Goal: Navigation & Orientation: Find specific page/section

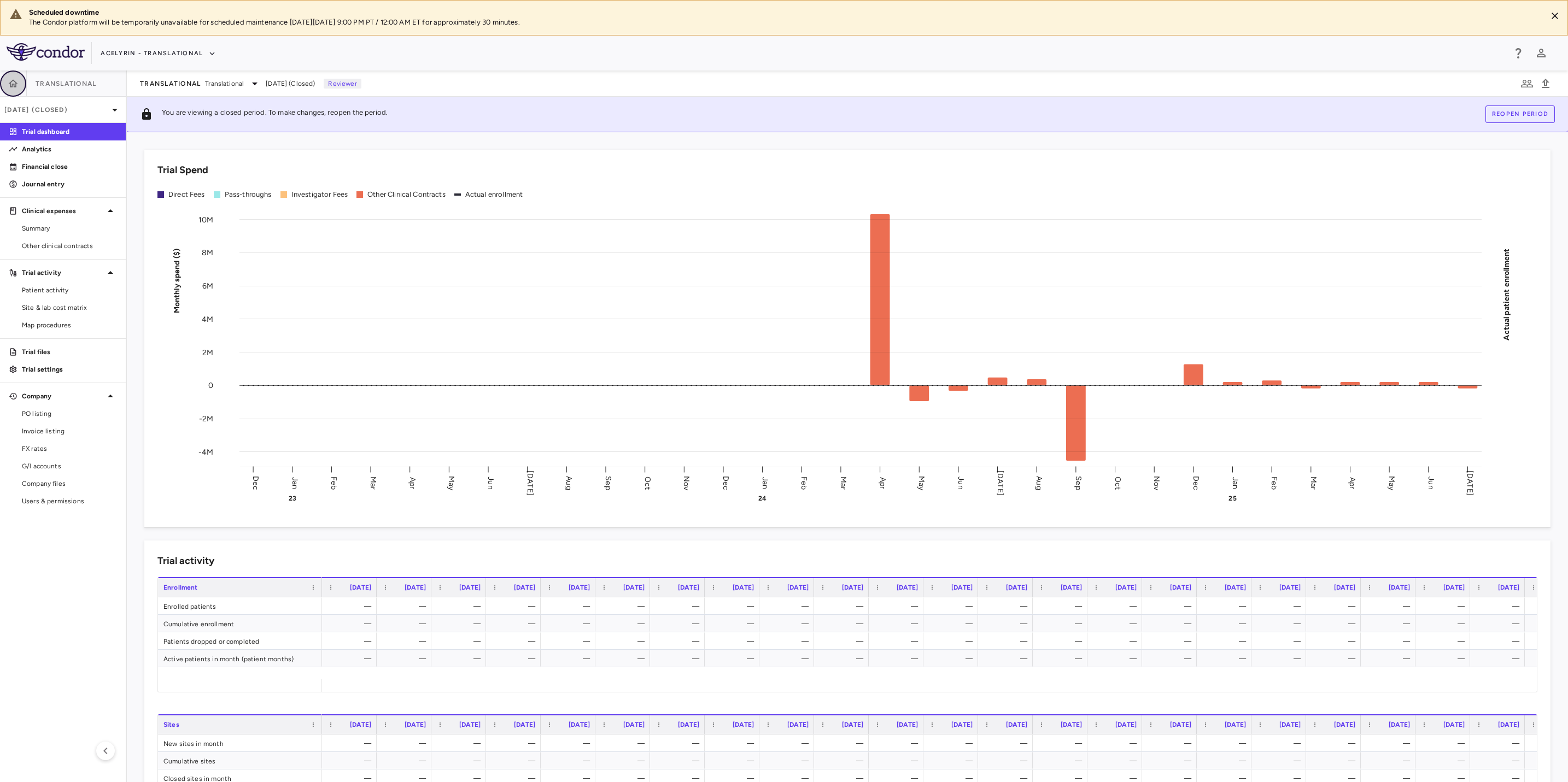
click at [15, 85] on icon "button" at bounding box center [13, 83] width 9 height 8
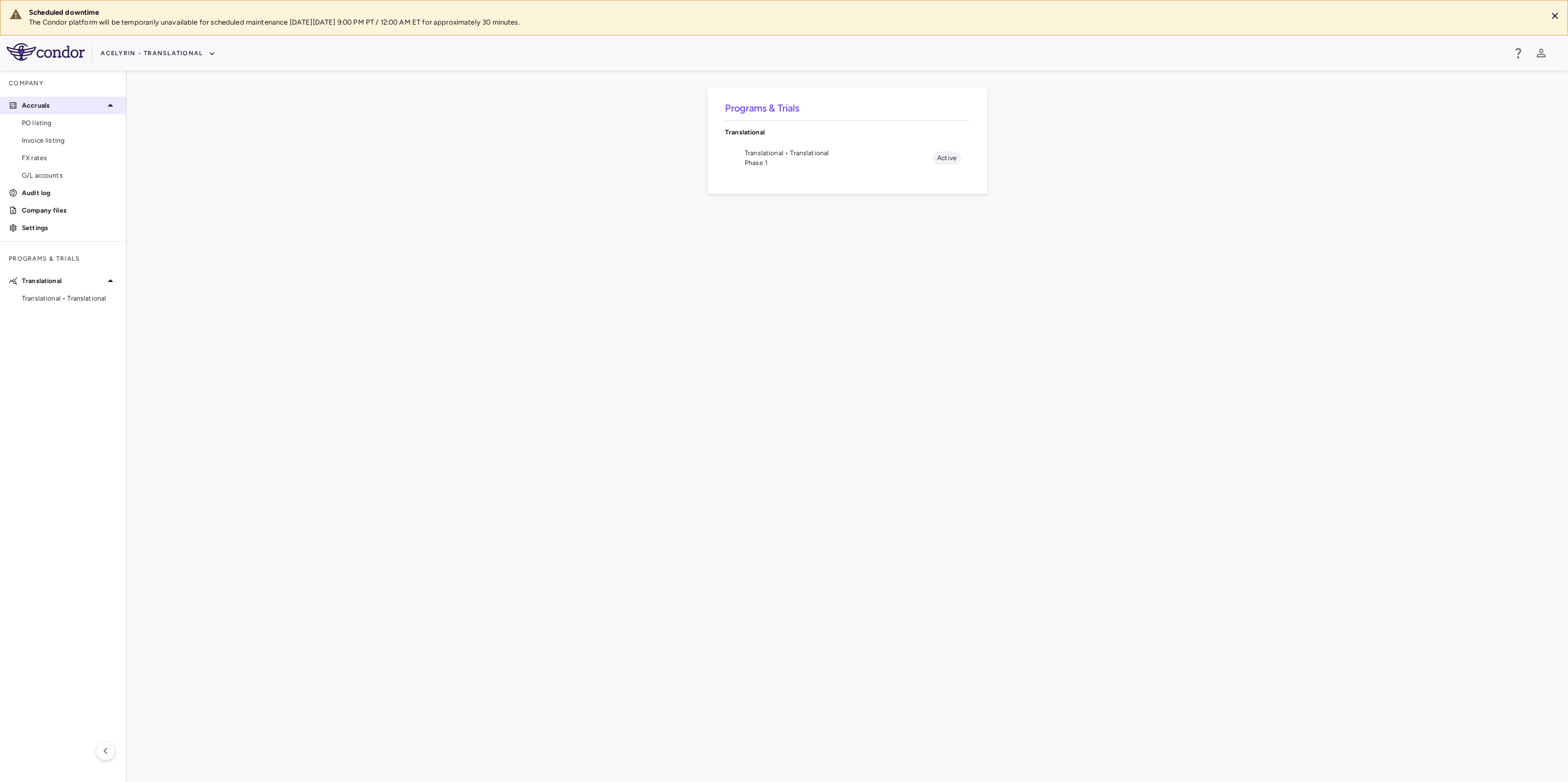
click at [41, 110] on p "Accruals" at bounding box center [63, 105] width 82 height 10
click at [29, 102] on p "Accruals" at bounding box center [63, 105] width 82 height 10
click at [48, 122] on span "PO listing" at bounding box center [69, 123] width 95 height 10
click at [48, 138] on span "Invoice listing" at bounding box center [69, 141] width 95 height 10
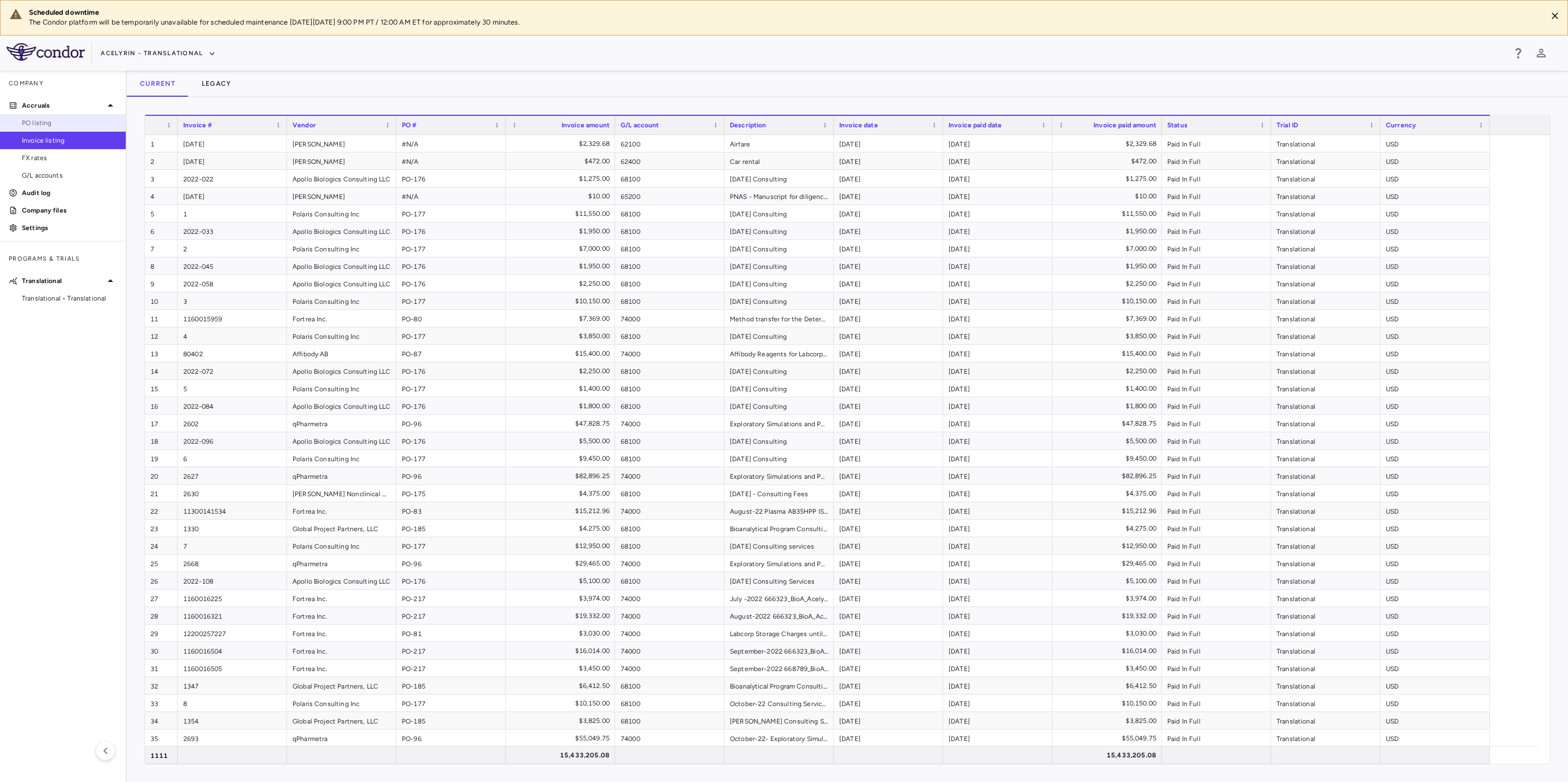
click at [50, 124] on span "PO listing" at bounding box center [69, 123] width 95 height 10
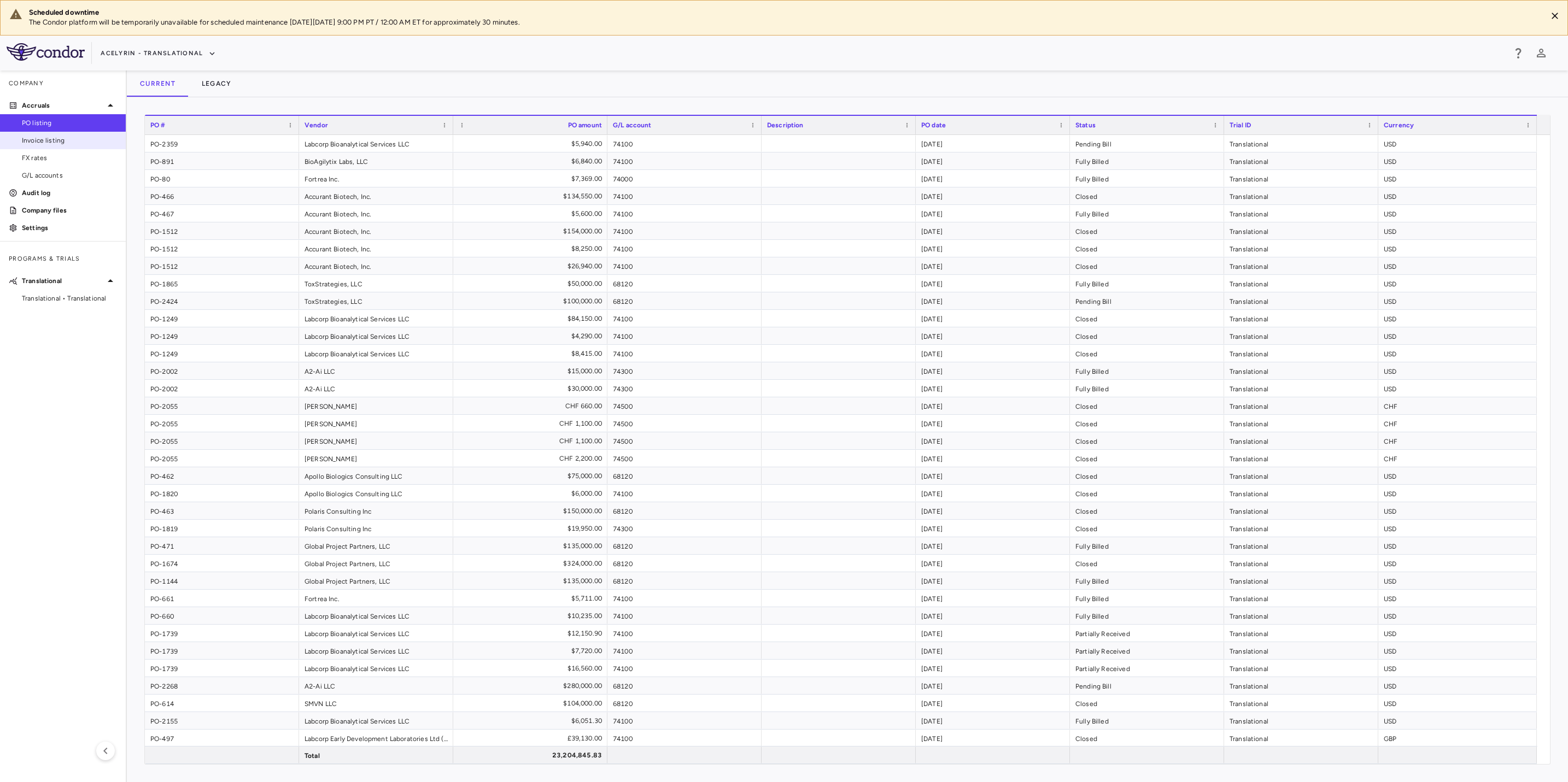
click at [52, 147] on link "Invoice listing" at bounding box center [63, 140] width 125 height 16
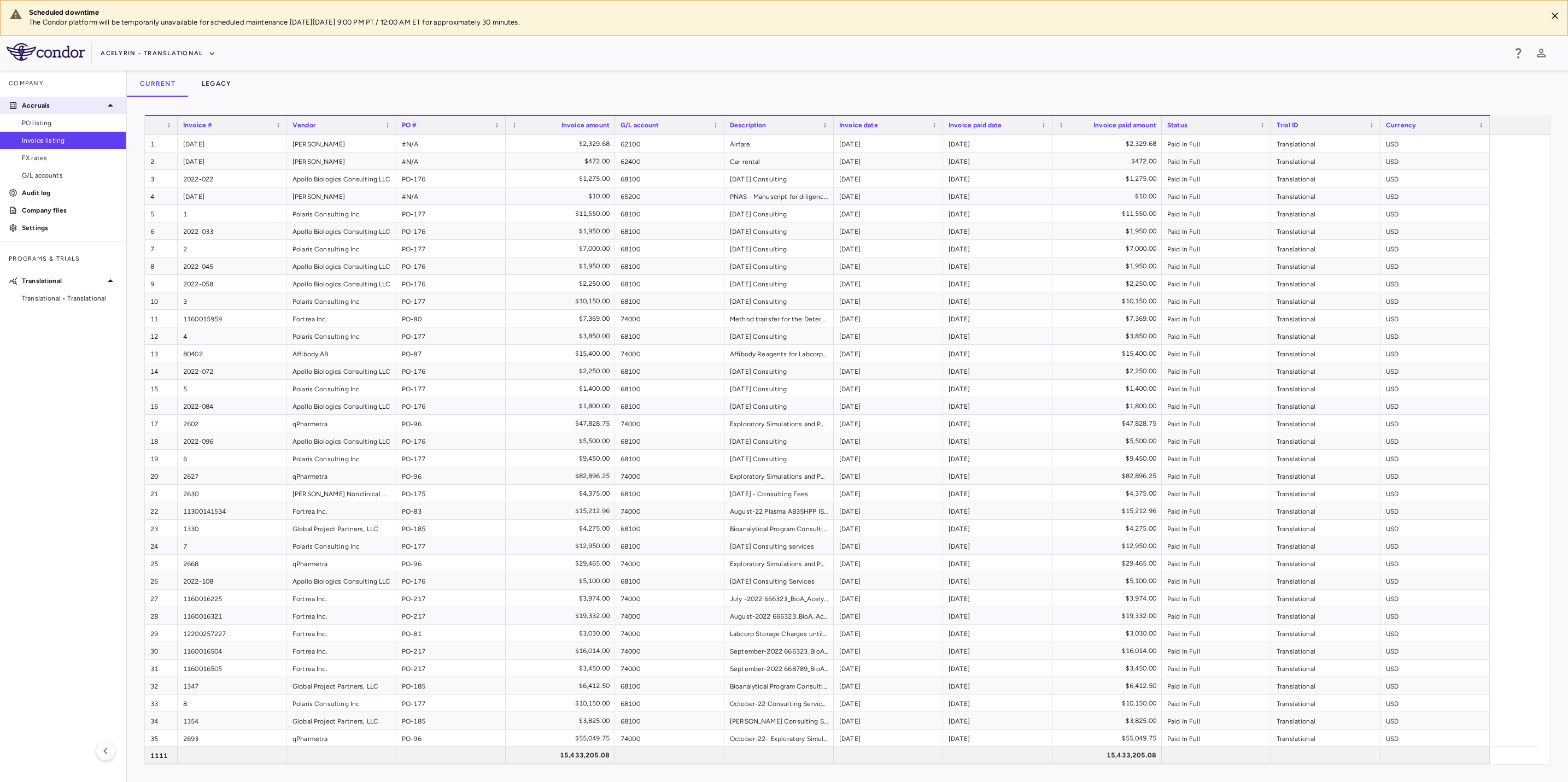
click at [36, 104] on p "Accruals" at bounding box center [63, 105] width 82 height 10
click at [173, 58] on button "Acelyrin - Translational" at bounding box center [158, 54] width 115 height 18
click at [139, 77] on li "Acelyrin" at bounding box center [147, 75] width 91 height 16
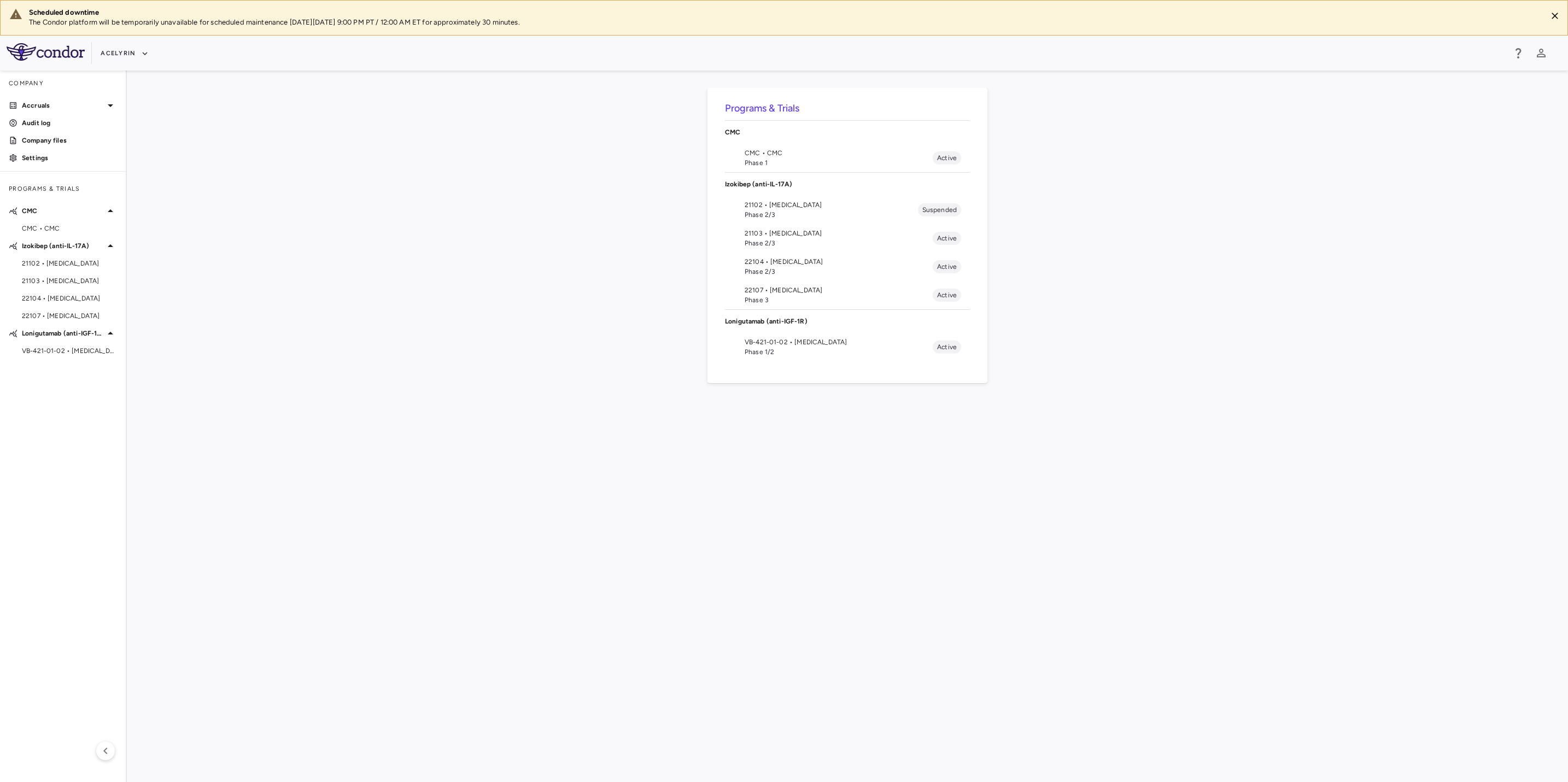
click at [576, 284] on div "Programs & Trials CMC CMC • CMC Phase 1 Active Izokibep (anti-IL-17A) 21102 • […" at bounding box center [847, 426] width 1406 height 677
click at [794, 241] on span "Phase 2/3" at bounding box center [838, 243] width 188 height 10
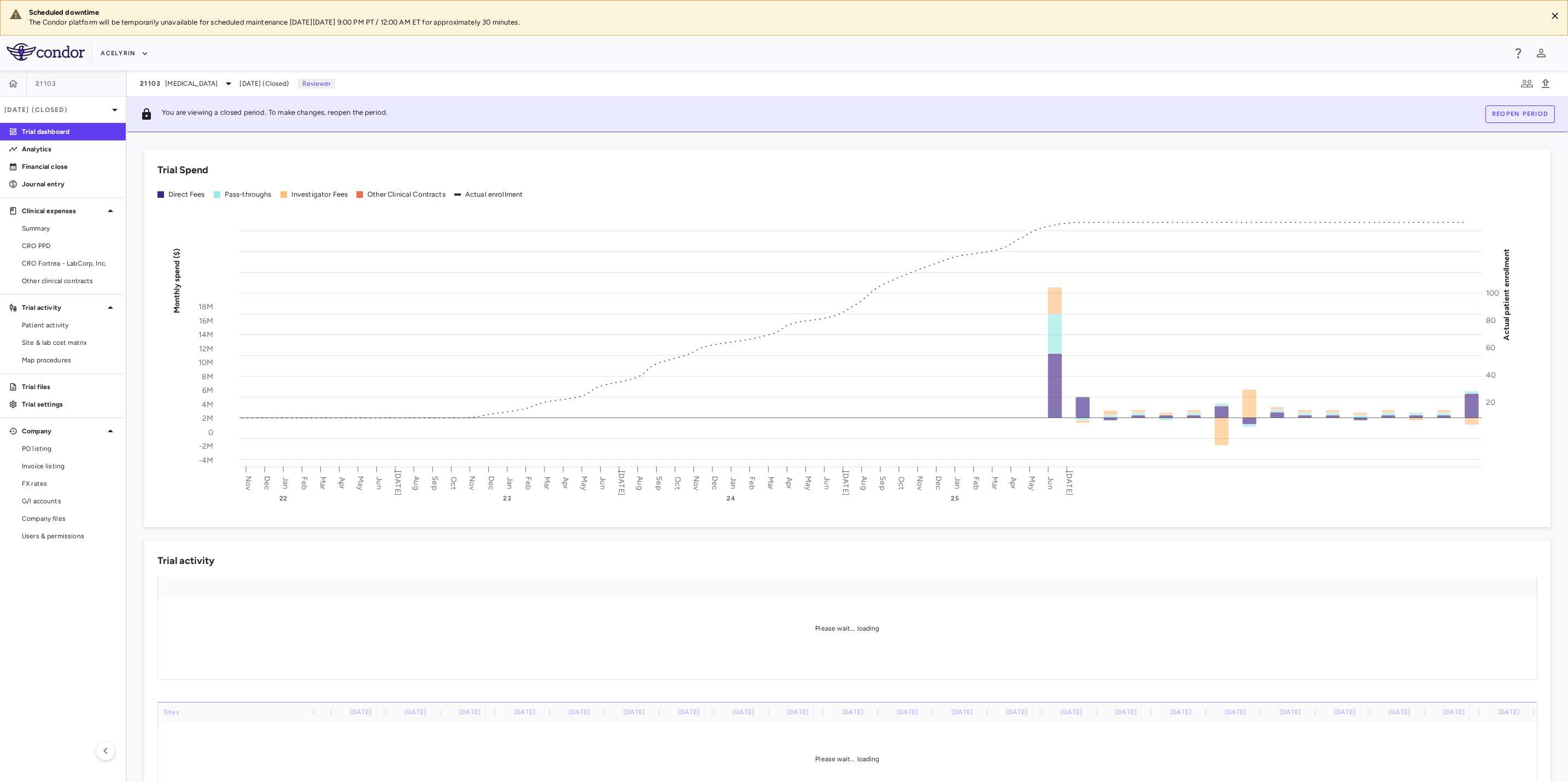
click at [2, 597] on aside "21103 [DATE] (Closed) Trial dashboard Analytics Financial close Journal entry C…" at bounding box center [63, 426] width 127 height 711
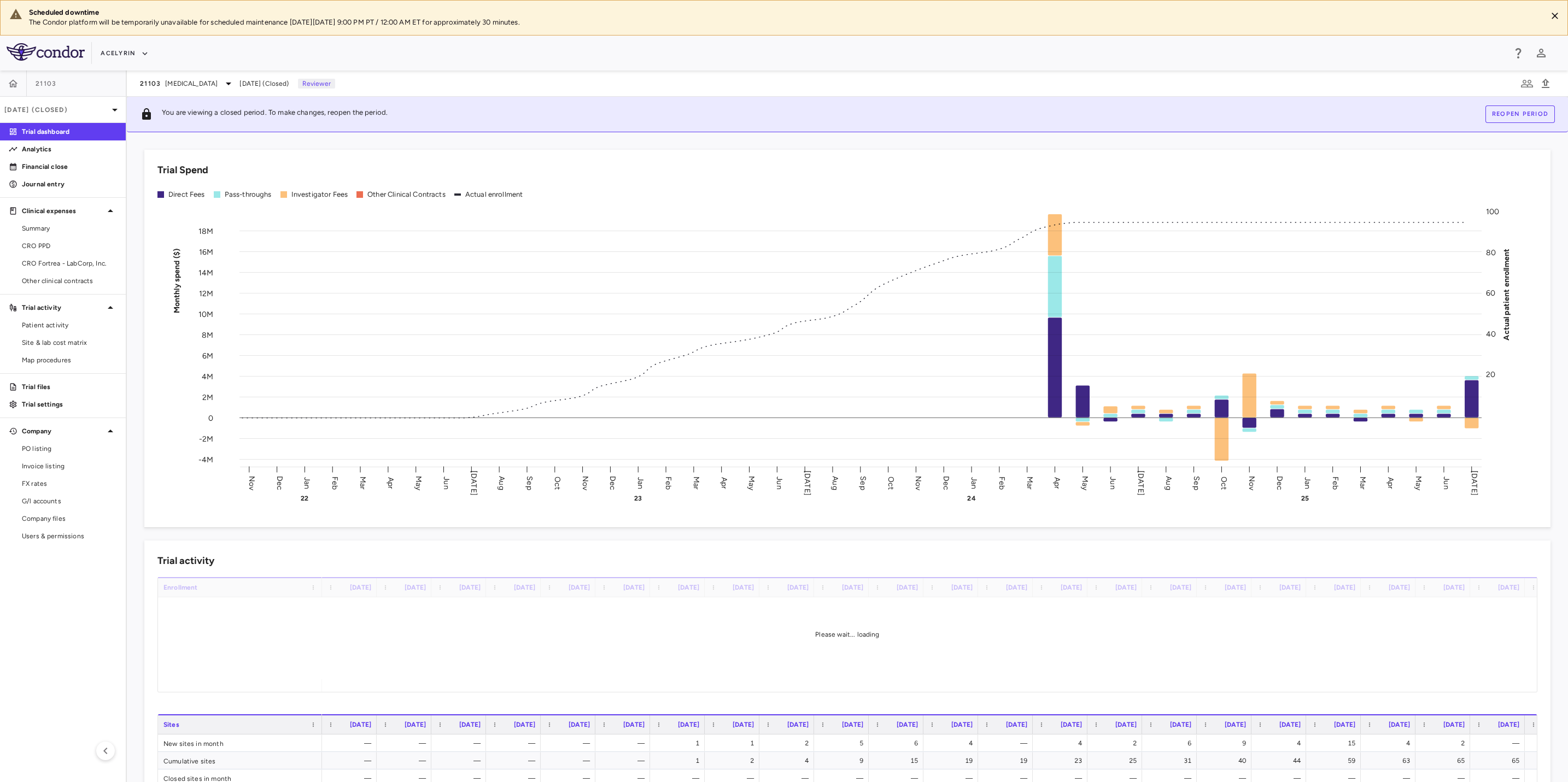
drag, startPoint x: 717, startPoint y: 66, endPoint x: 815, endPoint y: 61, distance: 98.1
click at [736, 64] on div "Acelyrin" at bounding box center [784, 52] width 1568 height 35
drag, startPoint x: 815, startPoint y: 61, endPoint x: 736, endPoint y: 65, distance: 79.1
click at [771, 65] on div "Acelyrin" at bounding box center [784, 52] width 1568 height 35
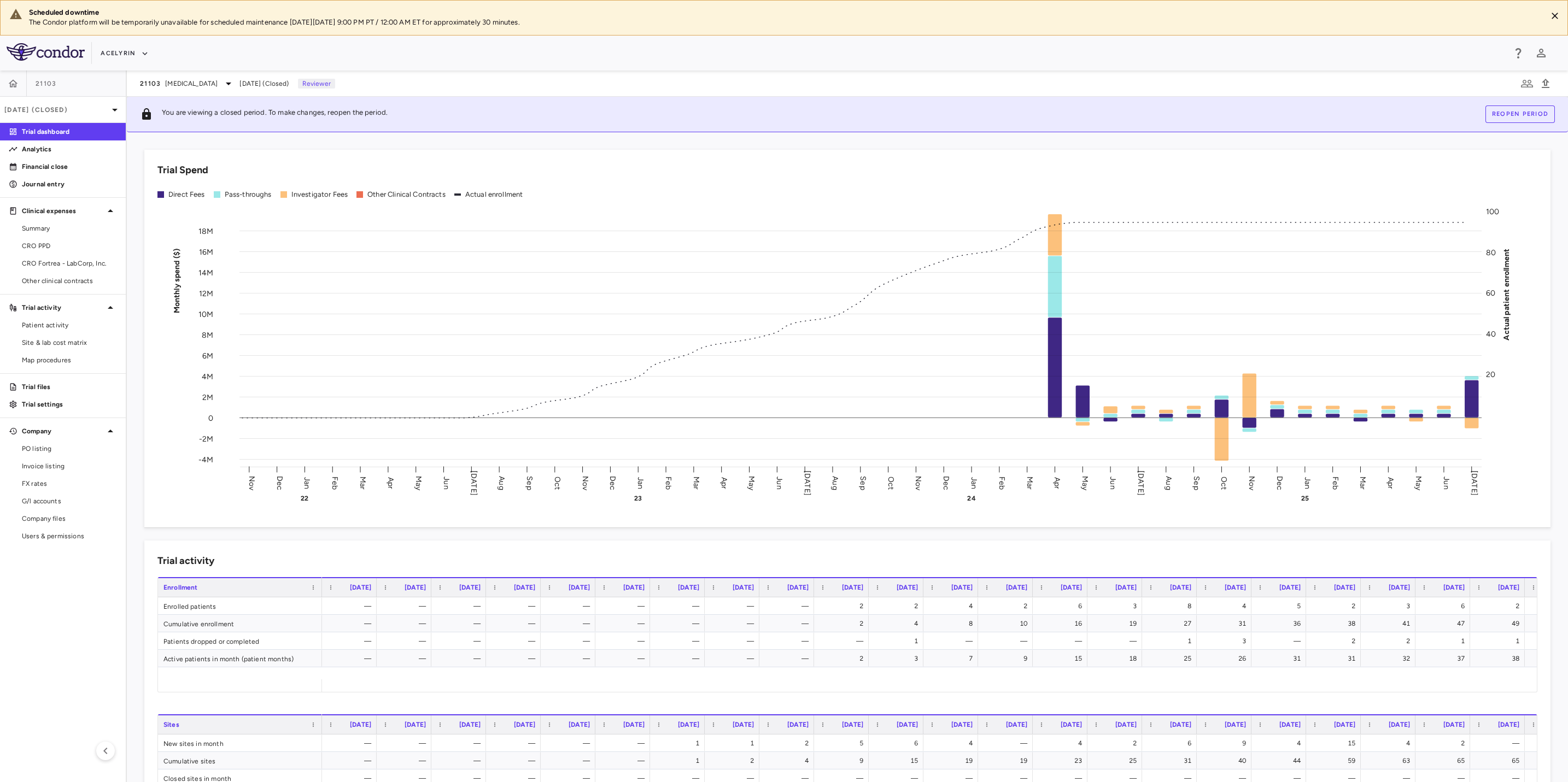
click at [625, 54] on div "Acelyrin" at bounding box center [802, 54] width 1404 height 18
click at [43, 607] on aside "21103 [DATE] (Closed) Trial dashboard Analytics Financial close Journal entry C…" at bounding box center [63, 426] width 127 height 711
